Goal: Task Accomplishment & Management: Use online tool/utility

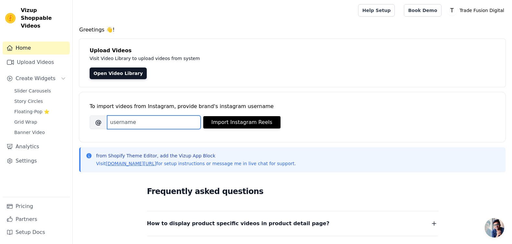
click at [162, 120] on input "Brand's Instagram Username" at bounding box center [154, 123] width 94 height 14
click at [25, 75] on span "Create Widgets" at bounding box center [36, 79] width 40 height 8
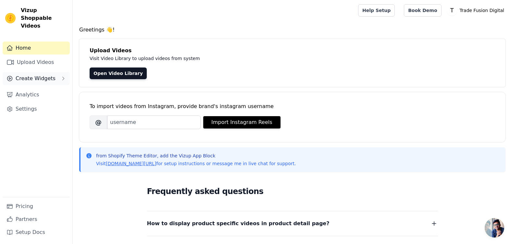
click at [30, 75] on span "Create Widgets" at bounding box center [36, 79] width 40 height 8
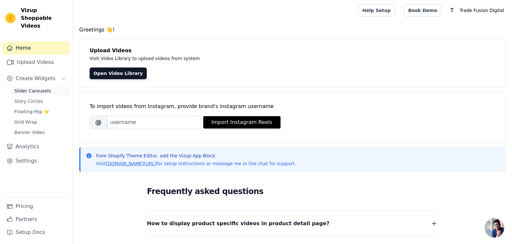
click at [36, 88] on span "Slider Carousels" at bounding box center [32, 91] width 37 height 6
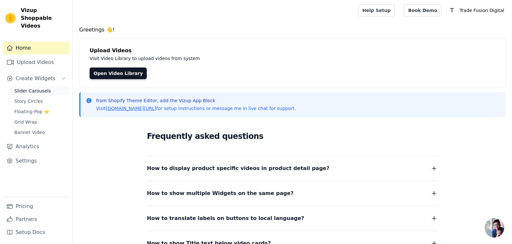
click at [40, 88] on span "Slider Carousels" at bounding box center [32, 91] width 37 height 6
click at [38, 88] on span "Slider Carousels" at bounding box center [32, 91] width 37 height 6
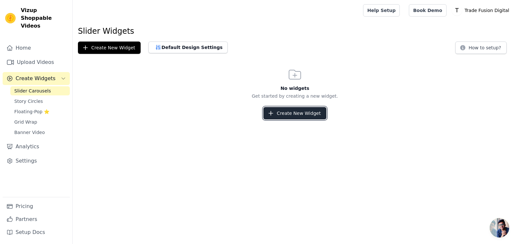
click at [306, 112] on button "Create New Widget" at bounding box center [294, 113] width 63 height 12
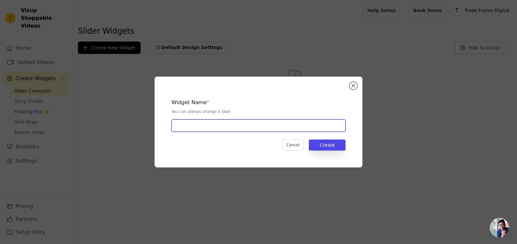
click at [313, 126] on input "text" at bounding box center [258, 125] width 174 height 12
click at [352, 84] on button "Close modal" at bounding box center [353, 86] width 8 height 8
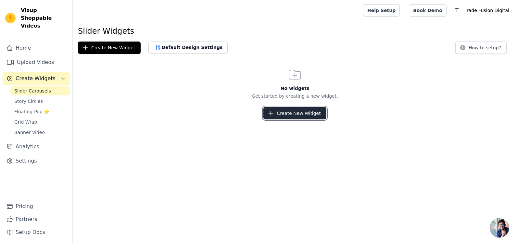
click at [306, 115] on button "Create New Widget" at bounding box center [294, 113] width 63 height 12
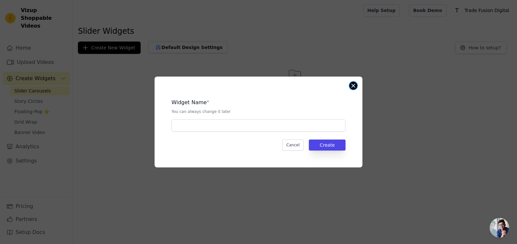
click at [355, 86] on button "Close modal" at bounding box center [353, 86] width 8 height 8
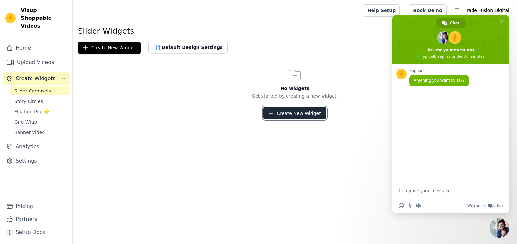
click at [300, 116] on button "Create New Widget" at bounding box center [294, 113] width 63 height 12
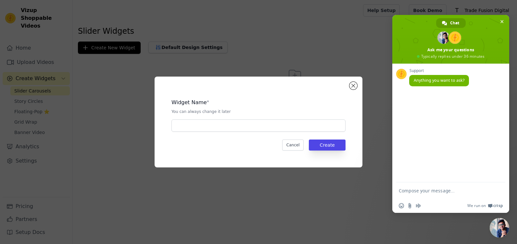
click at [239, 132] on div "Widget Name * You can always change it later Cancel Create" at bounding box center [258, 122] width 187 height 70
click at [356, 85] on button "Close modal" at bounding box center [353, 86] width 8 height 8
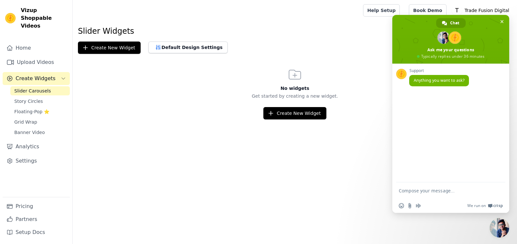
click at [24, 88] on span "Slider Carousels" at bounding box center [32, 91] width 37 height 6
click at [506, 27] on span at bounding box center [450, 39] width 117 height 49
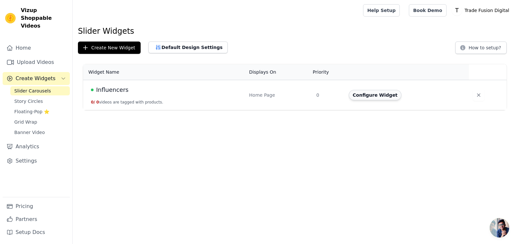
click at [383, 94] on button "Configure Widget" at bounding box center [375, 95] width 53 height 10
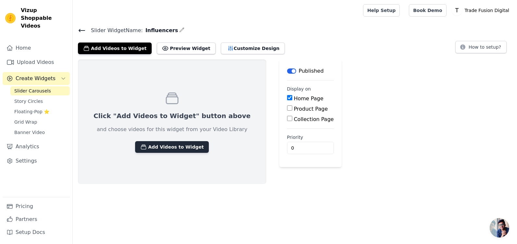
click at [160, 145] on button "Add Videos to Widget" at bounding box center [172, 147] width 74 height 12
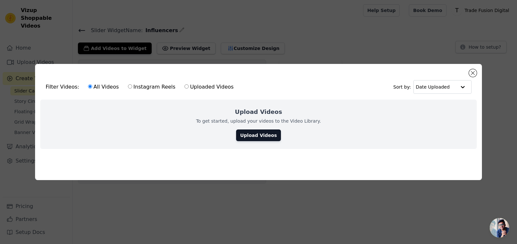
click at [132, 87] on label "Instagram Reels" at bounding box center [152, 87] width 48 height 8
click at [132, 87] on input "Instagram Reels" at bounding box center [130, 86] width 4 height 4
radio input "true"
click at [107, 87] on label "All Videos" at bounding box center [103, 87] width 31 height 8
click at [92, 87] on input "All Videos" at bounding box center [90, 86] width 4 height 4
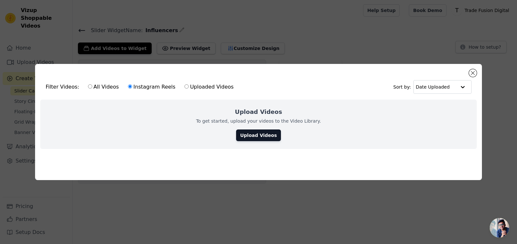
radio input "true"
click at [471, 73] on button "Close modal" at bounding box center [473, 73] width 8 height 8
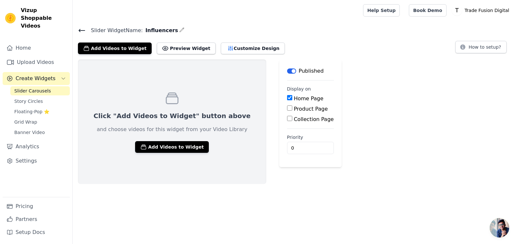
click at [506, 230] on span "Open chat" at bounding box center [499, 227] width 19 height 19
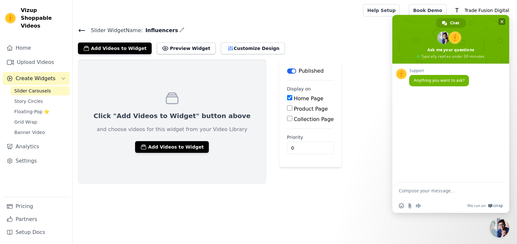
click at [505, 23] on span "Close chat" at bounding box center [501, 21] width 7 height 7
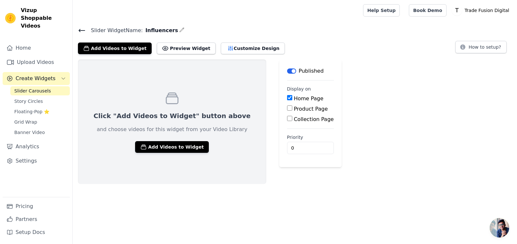
click at [503, 224] on span "Open chat" at bounding box center [499, 227] width 19 height 19
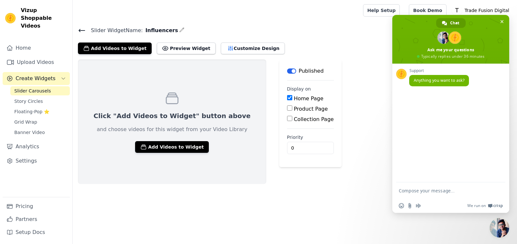
click at [370, 184] on html "Vizup Shoppable Videos Home Upload Videos Create Widgets Slider Carousels Story…" at bounding box center [258, 92] width 517 height 184
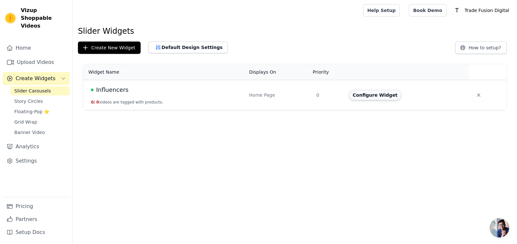
click at [381, 95] on button "Configure Widget" at bounding box center [375, 95] width 53 height 10
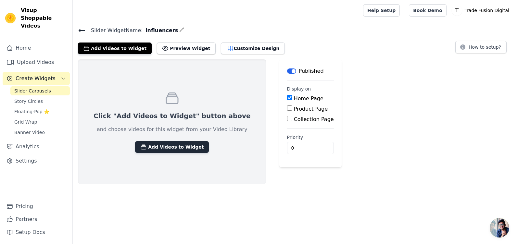
click at [179, 146] on button "Add Videos to Widget" at bounding box center [172, 147] width 74 height 12
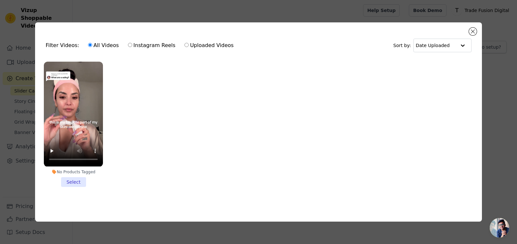
click at [78, 179] on li "No Products Tagged Select" at bounding box center [73, 124] width 59 height 125
click at [0, 0] on input "No Products Tagged Select" at bounding box center [0, 0] width 0 height 0
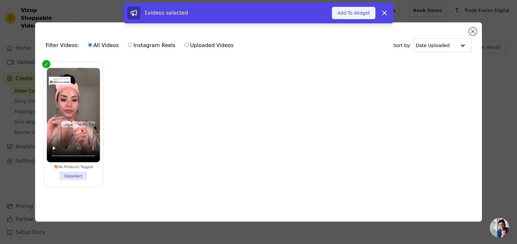
click at [352, 14] on button "Add To Widget" at bounding box center [354, 13] width 44 height 12
